Goal: Transaction & Acquisition: Purchase product/service

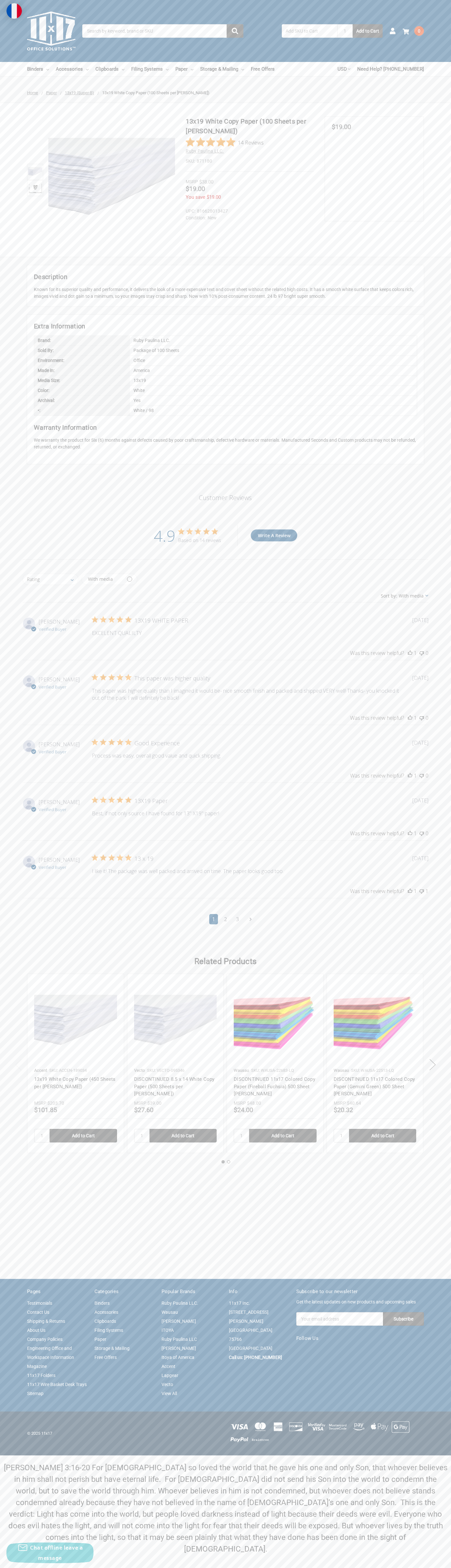
click at [200, 540] on div "Based on 14 reviews" at bounding box center [199, 539] width 43 height 6
click at [399, 20] on div "Toggle menu Search 1 Add to Cart Account 0 Your Cart Your Cart Is Empty. Total …" at bounding box center [226, 31] width 451 height 62
click at [439, 111] on div "13x19 White Copy Paper (100 Sheets per Ream) 14 Reviews Ruby Paulina LLC. SKU: …" at bounding box center [226, 179] width 451 height 153
click at [301, 1568] on html "The cookie settings on this website are set to 'allow all cookies' to give you …" at bounding box center [226, 784] width 451 height 1568
click at [26, 148] on ul at bounding box center [35, 180] width 19 height 127
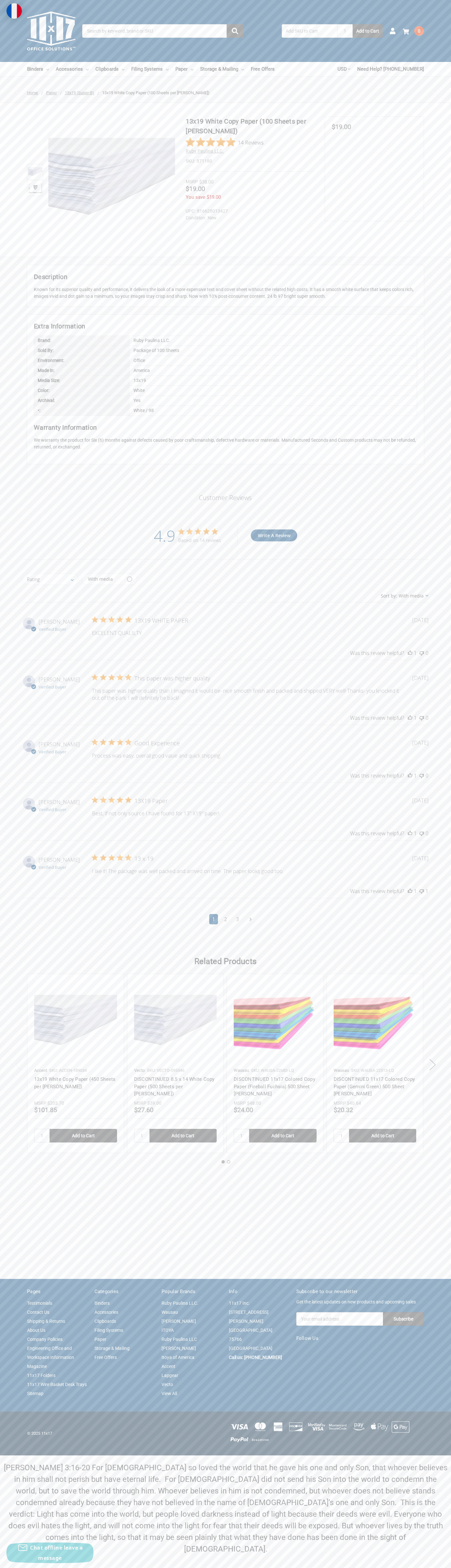
click at [107, 180] on img at bounding box center [112, 180] width 127 height 127
click at [7, 11] on img at bounding box center [14, 11] width 15 height 15
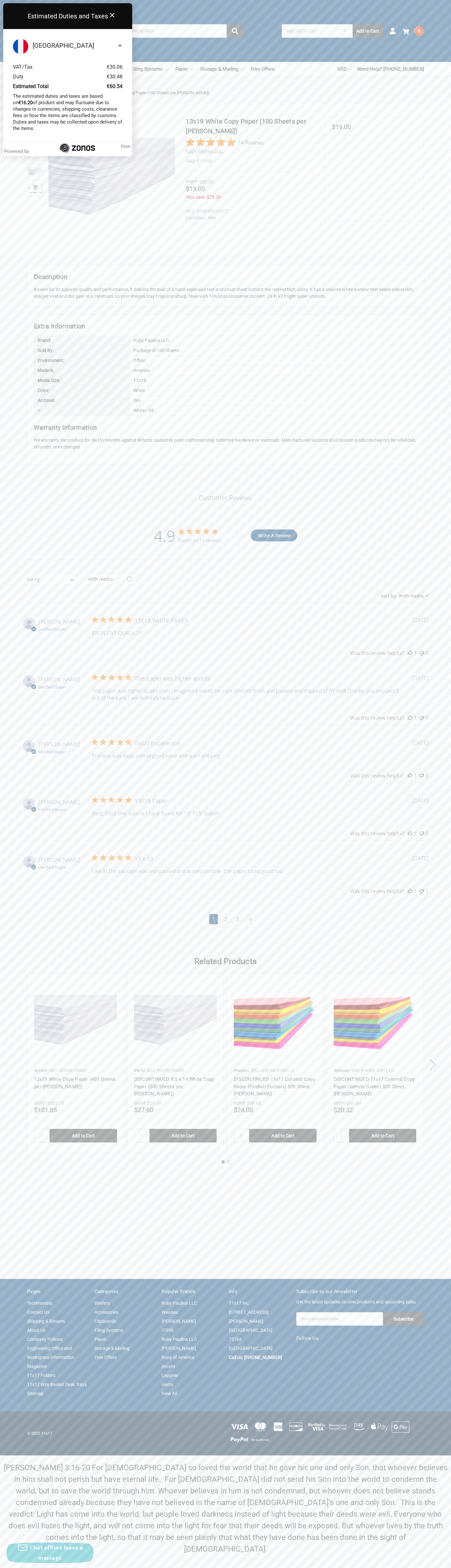
click at [121, 147] on span "fr" at bounding box center [123, 146] width 3 height 6
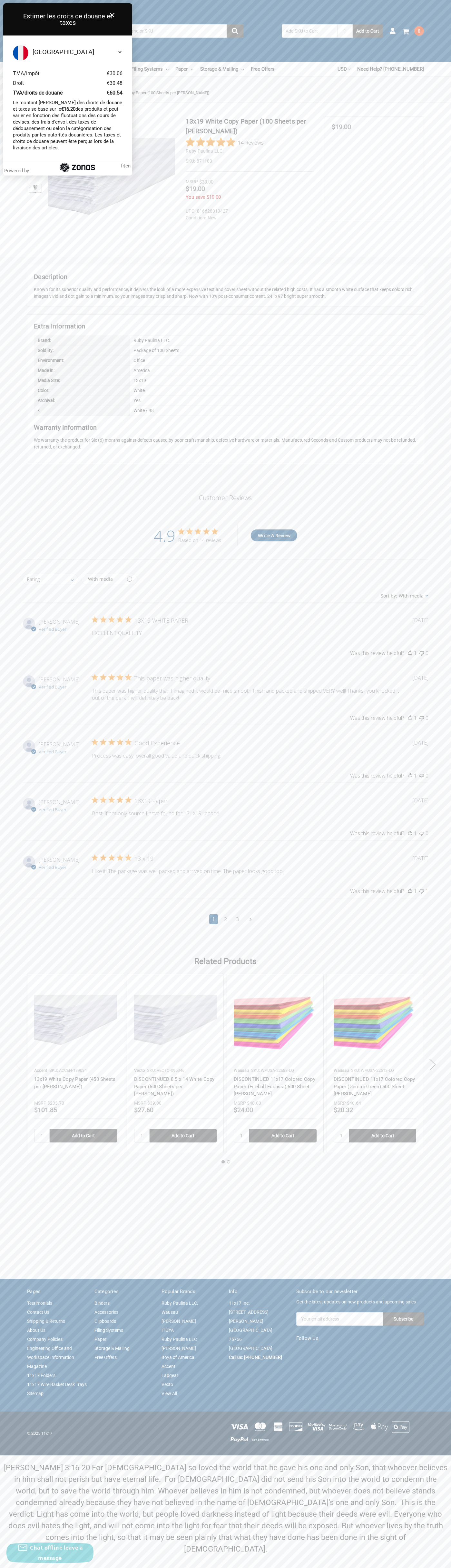
click at [44, 180] on li at bounding box center [35, 171] width 19 height 16
click at [342, 127] on span "$19.00" at bounding box center [342, 126] width 19 height 8
click at [375, 127] on div "Price Now $19.00" at bounding box center [375, 128] width 85 height 8
click at [191, 161] on dt "SKU:" at bounding box center [190, 161] width 9 height 7
click at [250, 182] on div "MSRP $38.00" at bounding box center [249, 181] width 128 height 8
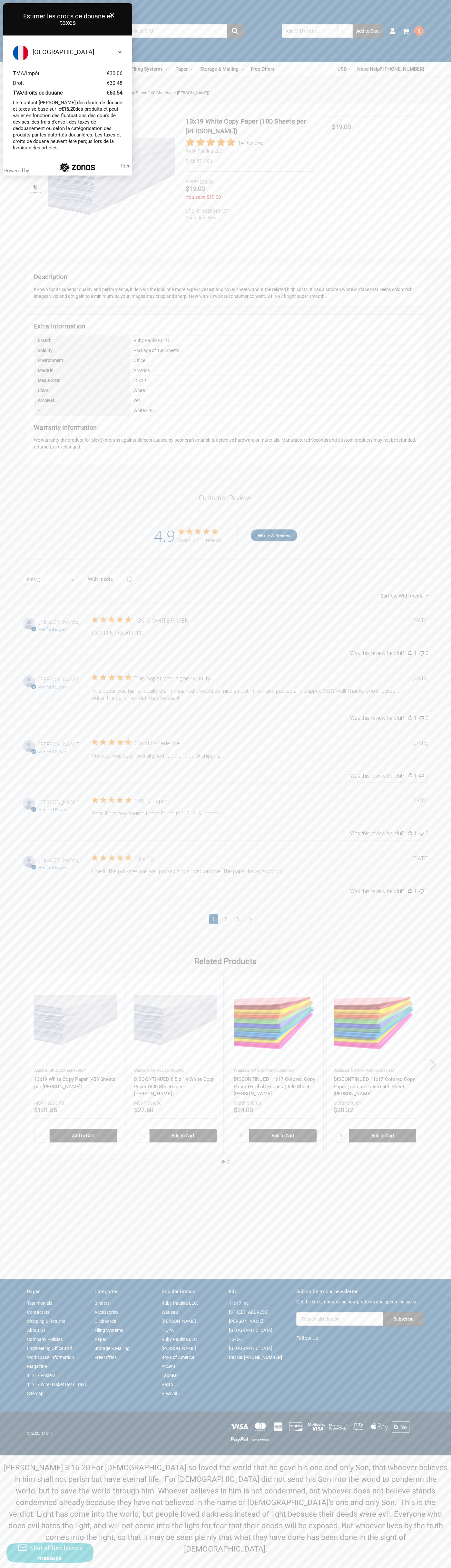
click at [196, 190] on span "$19.00" at bounding box center [195, 188] width 19 height 8
click at [248, 211] on dd "816628013427" at bounding box center [248, 211] width 125 height 7
click at [39, 26] on div "Estimer les droits de douane et taxes Close" at bounding box center [68, 20] width 129 height 32
click at [440, 34] on div "Toggle menu Search 1 Add to Cart Account 0 Your Cart Your Cart Is Empty. Total …" at bounding box center [226, 31] width 451 height 62
click at [301, 1568] on html "The cookie settings on this website are set to 'allow all cookies' to give you …" at bounding box center [226, 784] width 451 height 1568
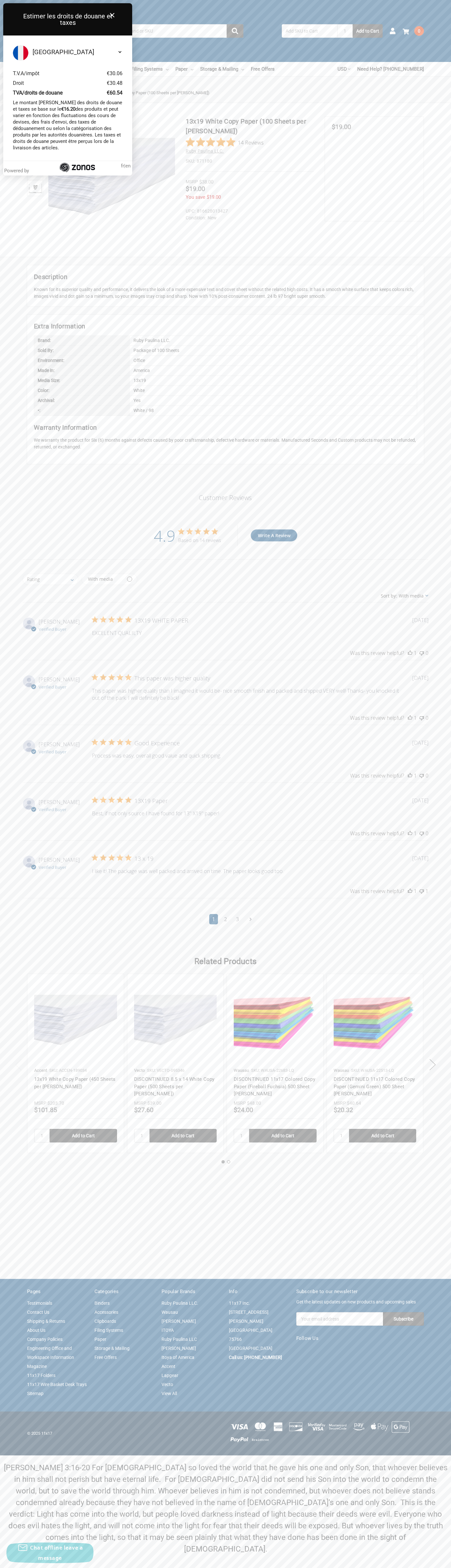
click at [9, 1277] on body "The cookie settings on this website are set to 'allow all cookies' to give you …" at bounding box center [226, 784] width 451 height 1568
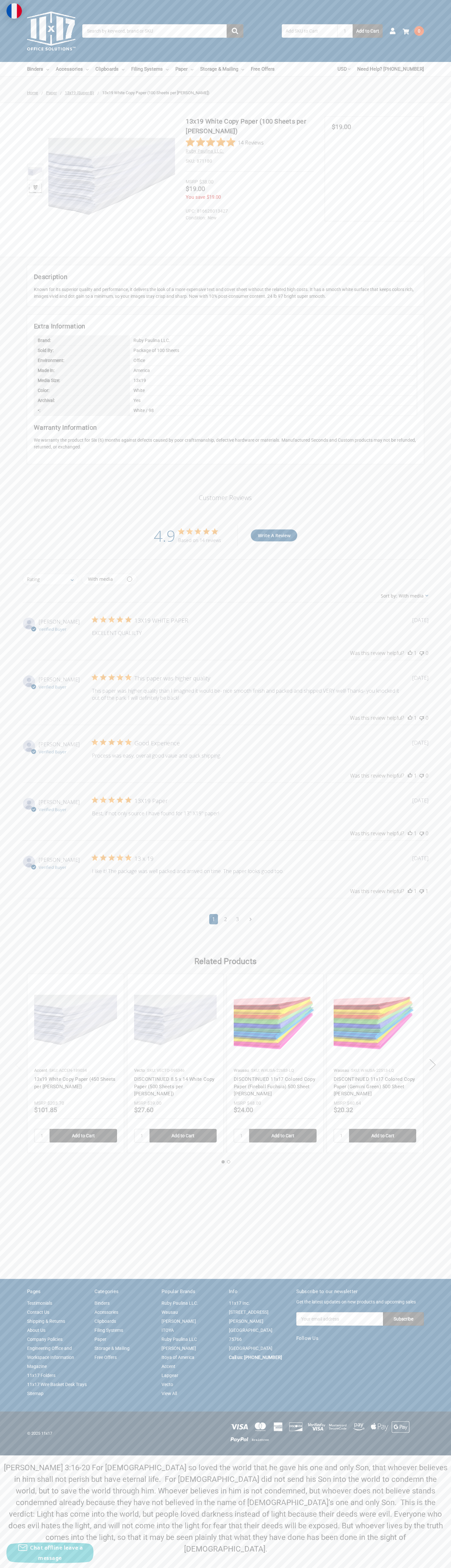
click at [255, 215] on dd "New" at bounding box center [248, 218] width 125 height 7
click at [35, 172] on img at bounding box center [35, 171] width 14 height 14
click at [342, 127] on span "$19.00" at bounding box center [342, 126] width 19 height 8
click at [375, 127] on div "Price Now $19.00" at bounding box center [375, 128] width 85 height 8
click at [191, 161] on dt "SKU:" at bounding box center [190, 161] width 9 height 7
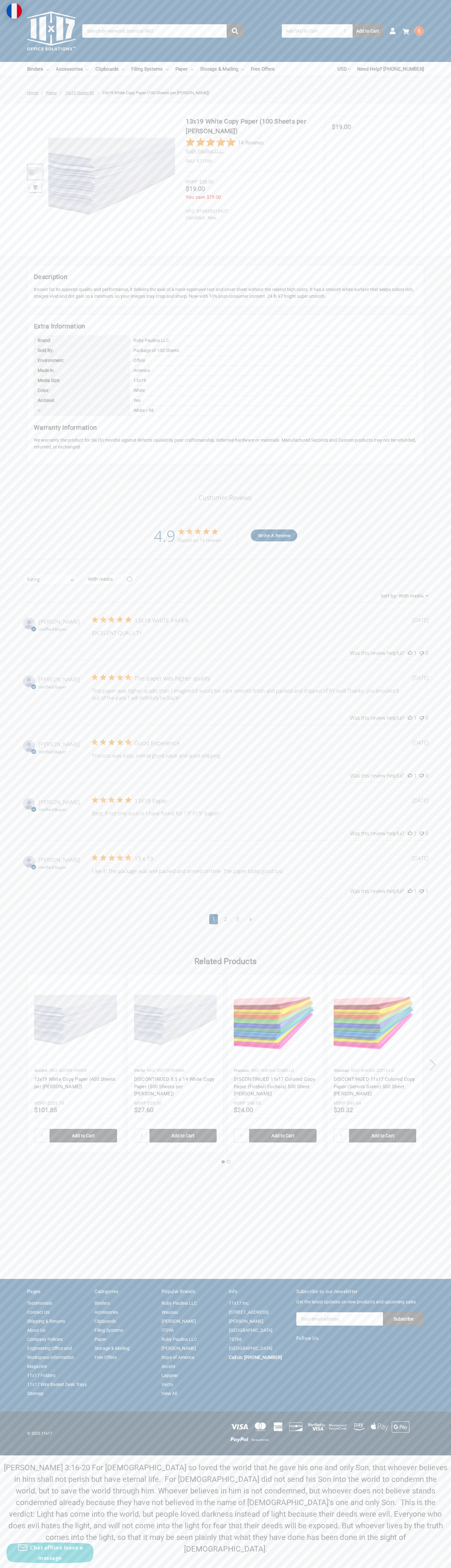
click at [250, 182] on div "MSRP $38.00" at bounding box center [249, 181] width 128 height 8
click at [196, 190] on span "$19.00" at bounding box center [195, 188] width 19 height 8
click at [248, 211] on dd "816628013427" at bounding box center [248, 211] width 125 height 7
